Goal: Book appointment/travel/reservation

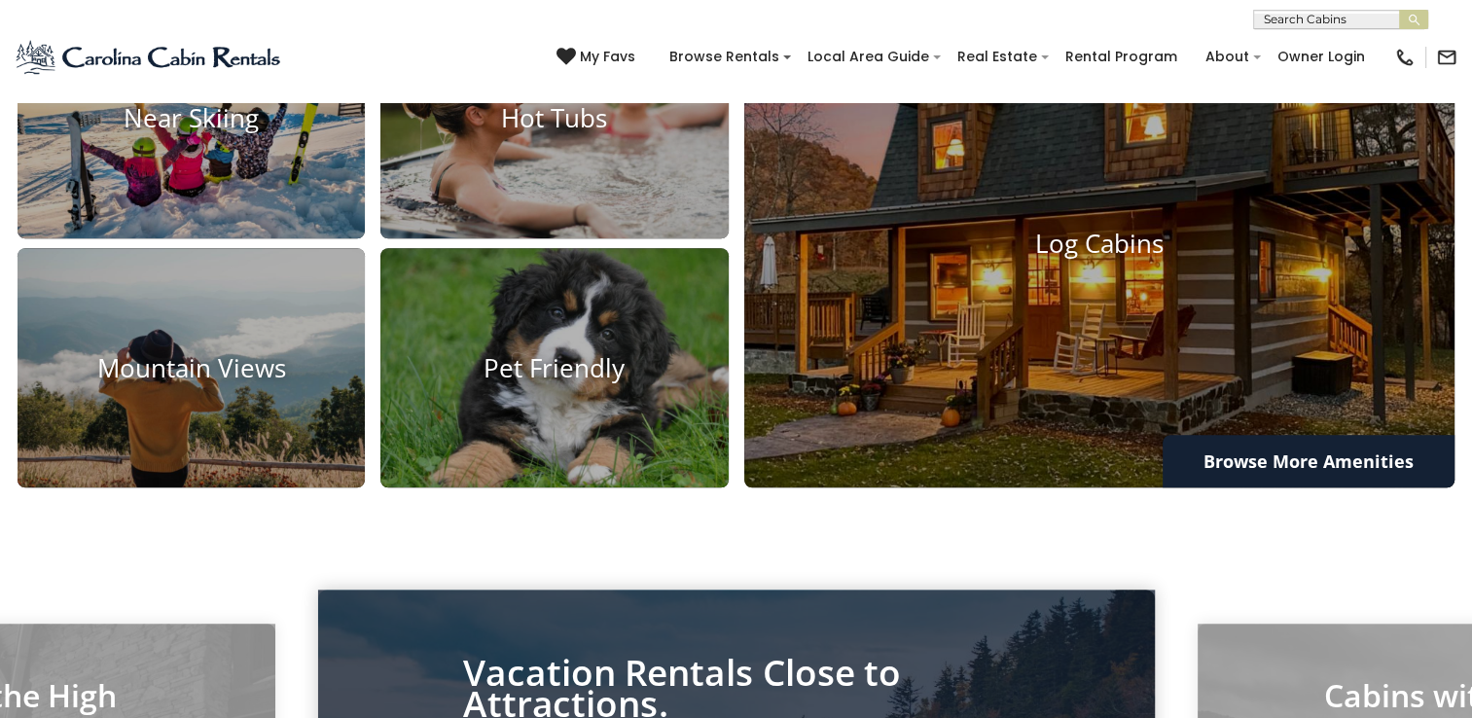
scroll to position [1556, 0]
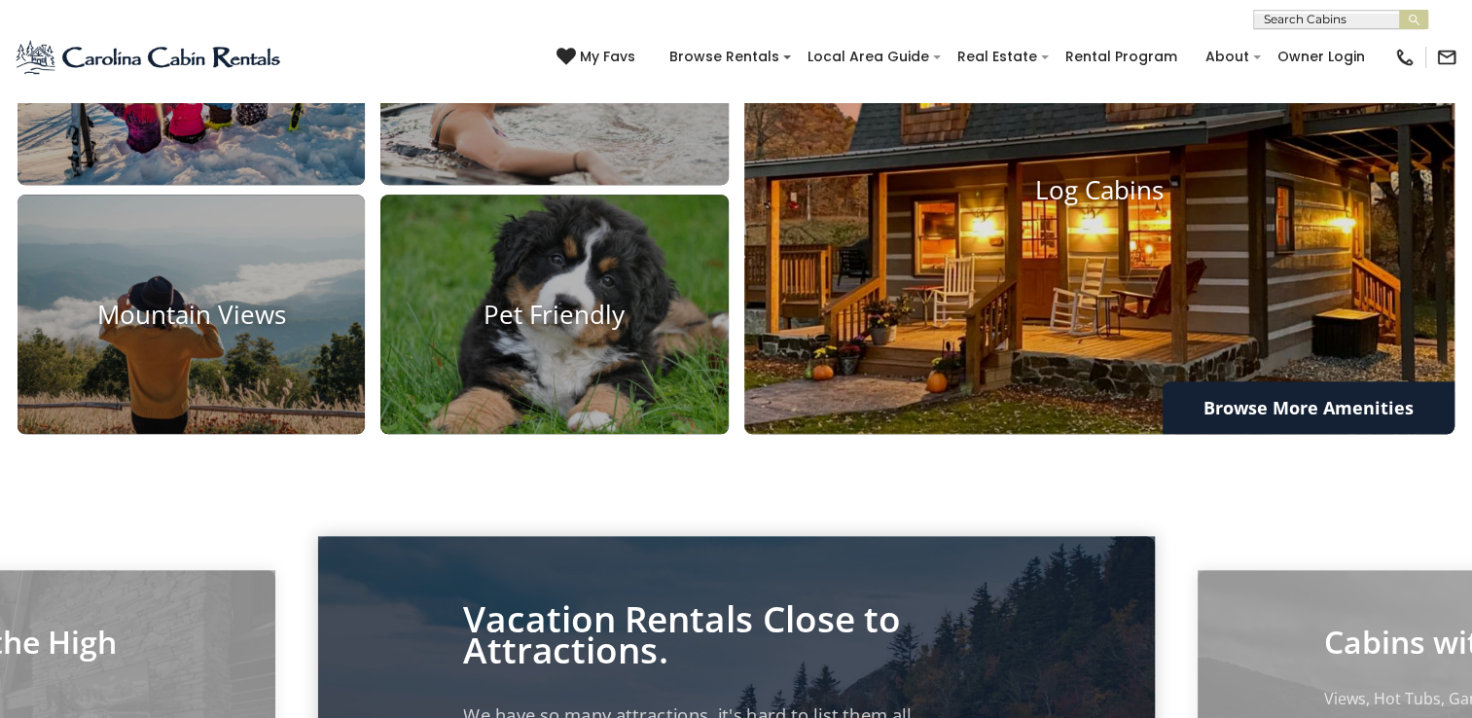
click at [1176, 306] on img at bounding box center [1099, 188] width 782 height 539
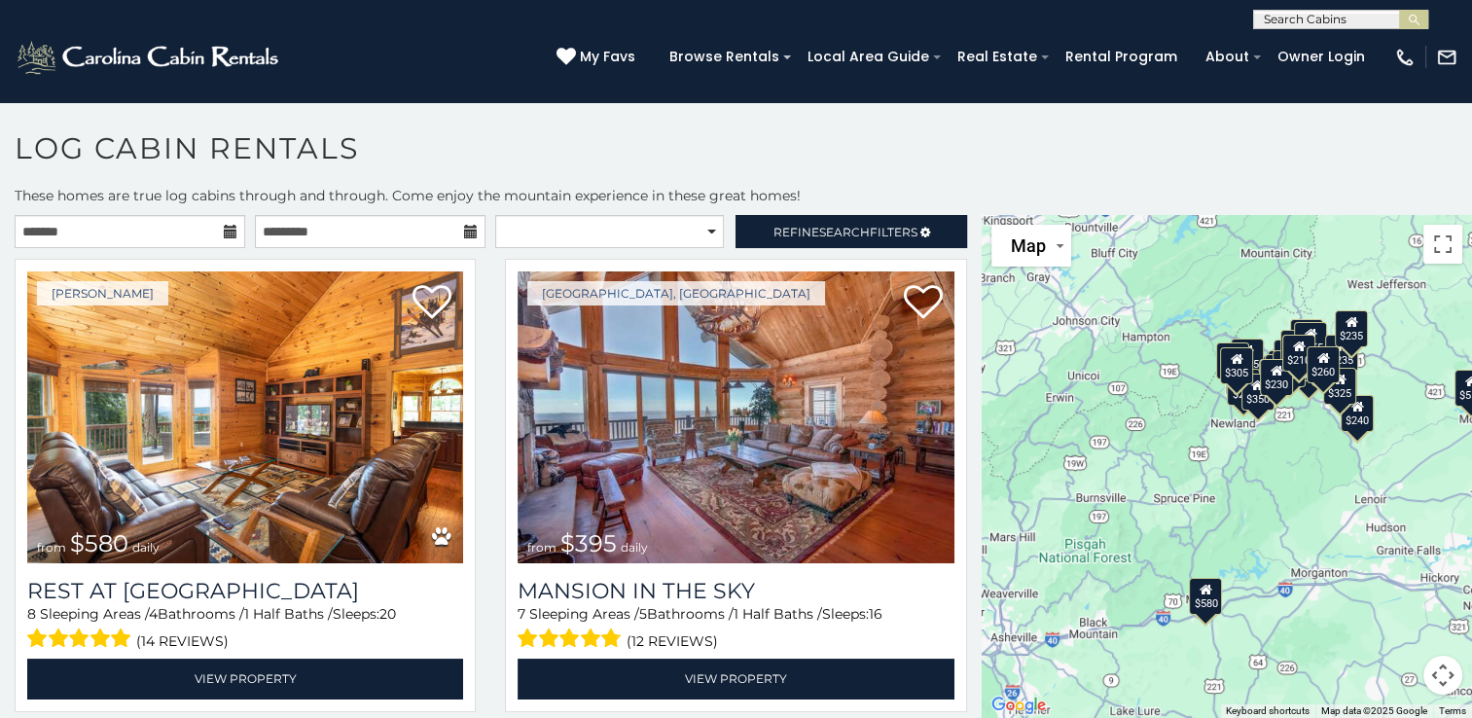
scroll to position [10, 0]
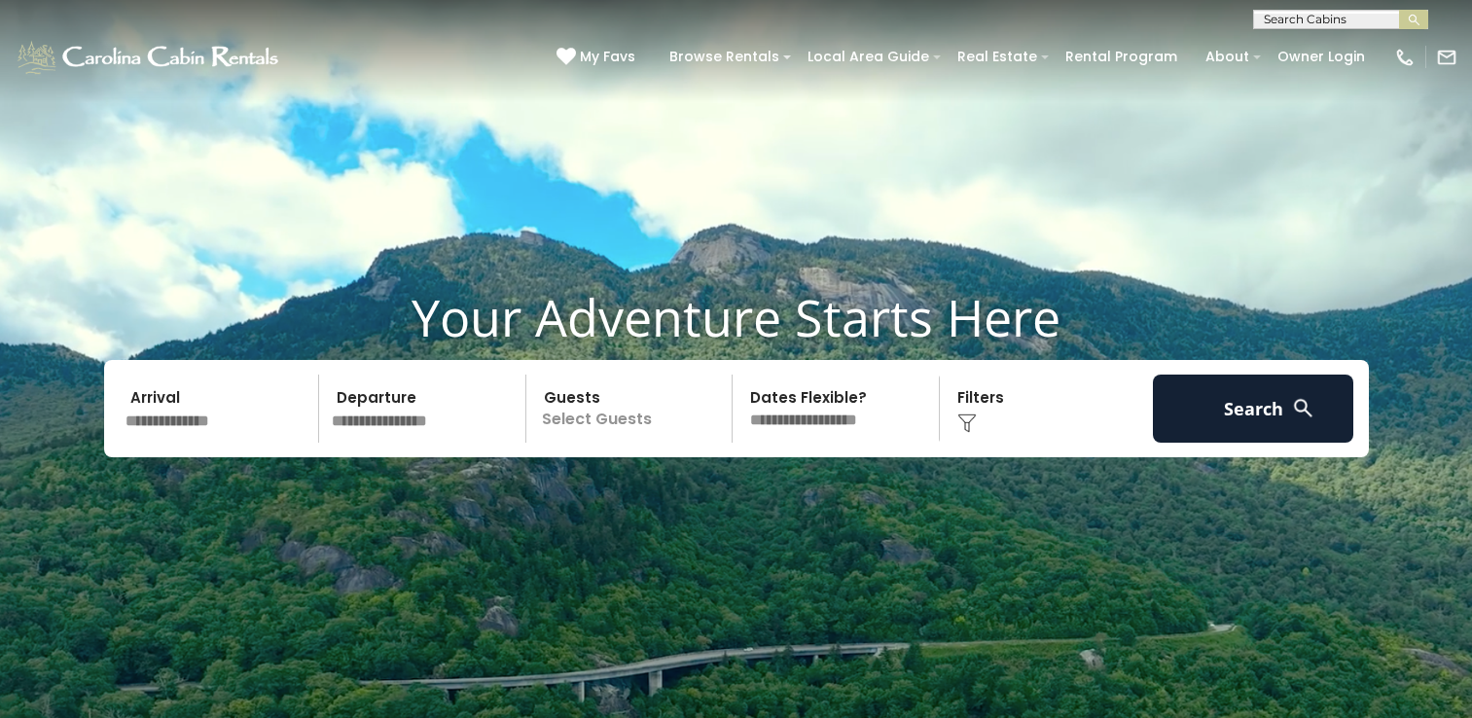
scroll to position [1556, 0]
